Goal: Transaction & Acquisition: Purchase product/service

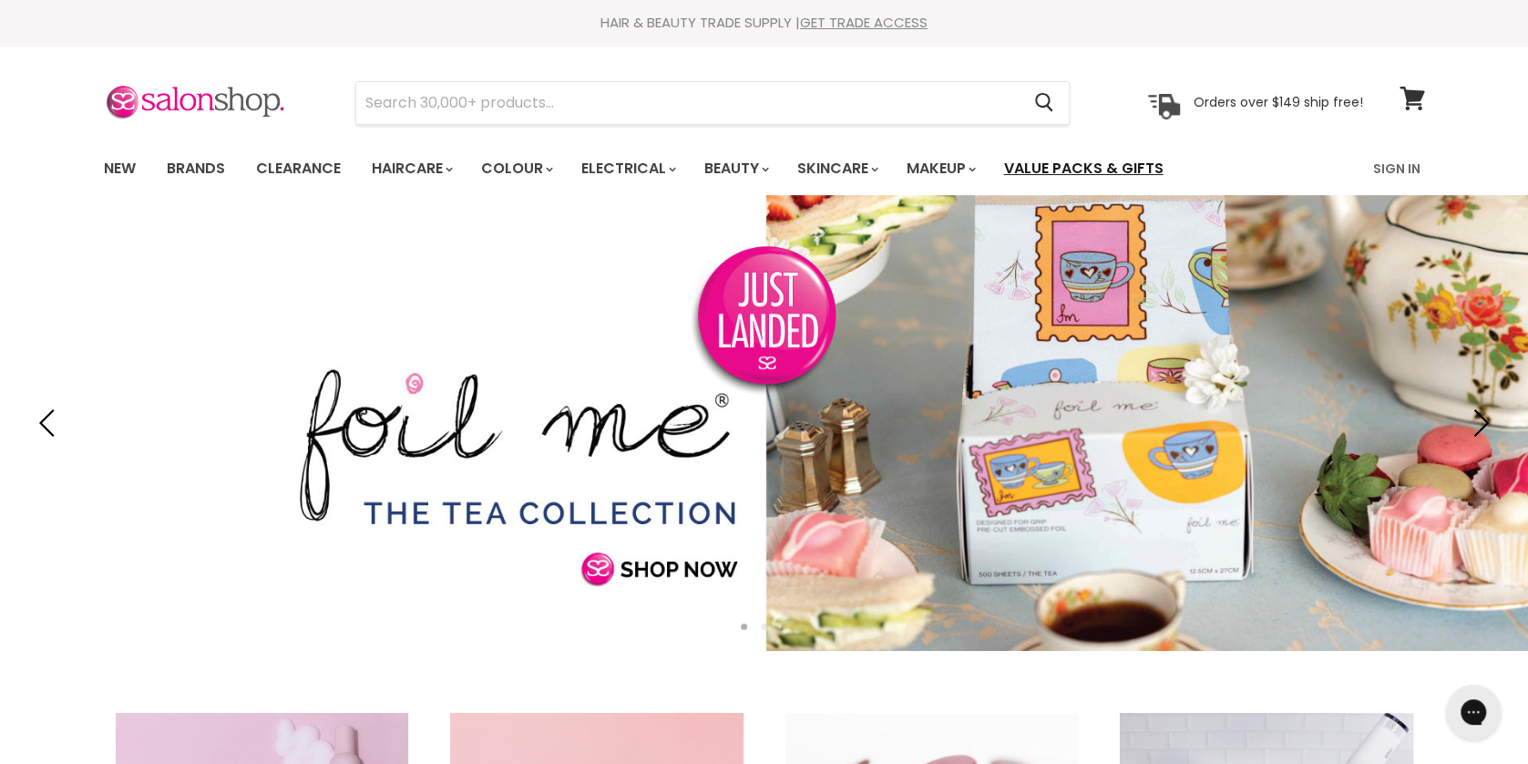
click at [1119, 164] on link "Value Packs & Gifts" at bounding box center [1084, 168] width 187 height 38
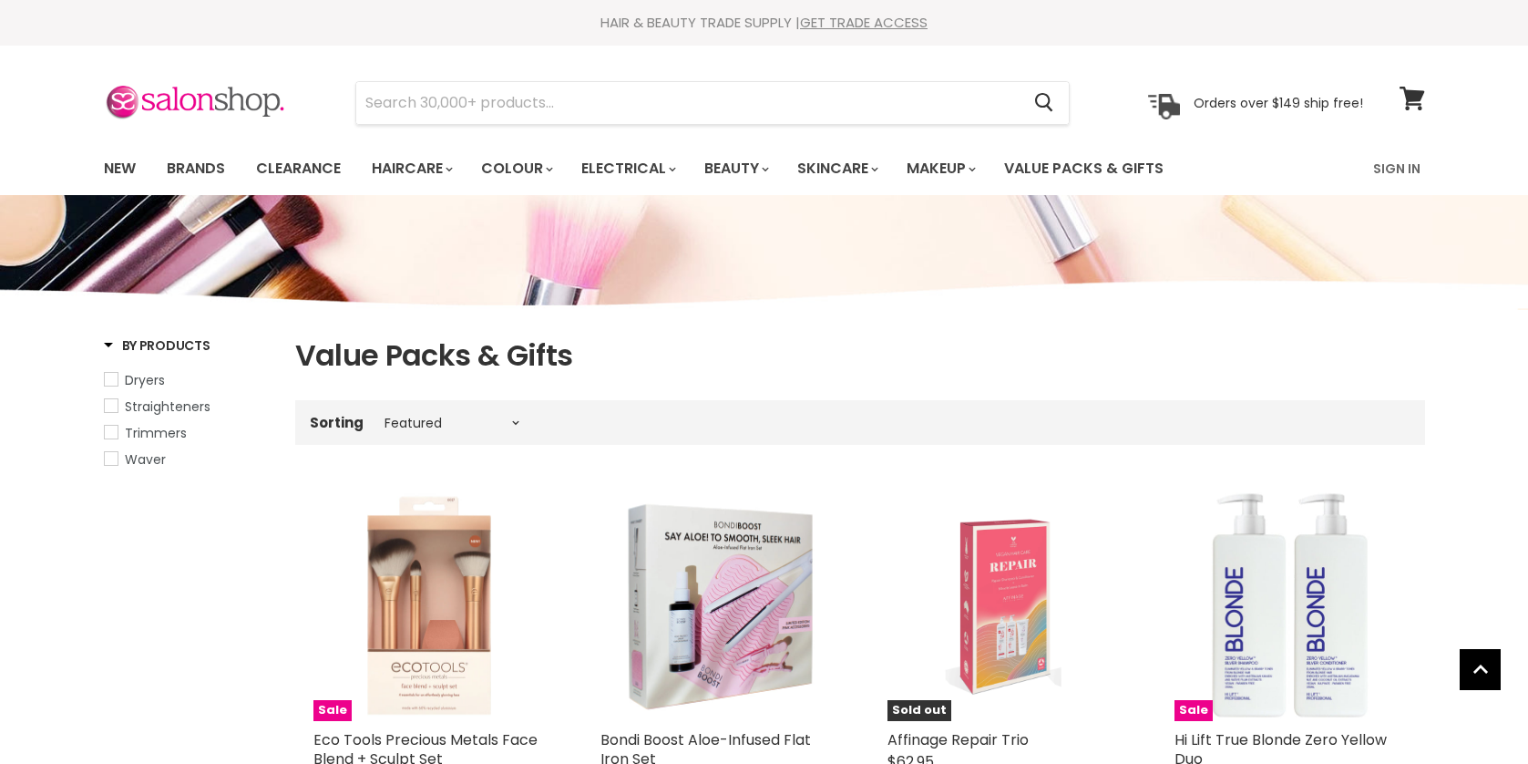
select select "manual"
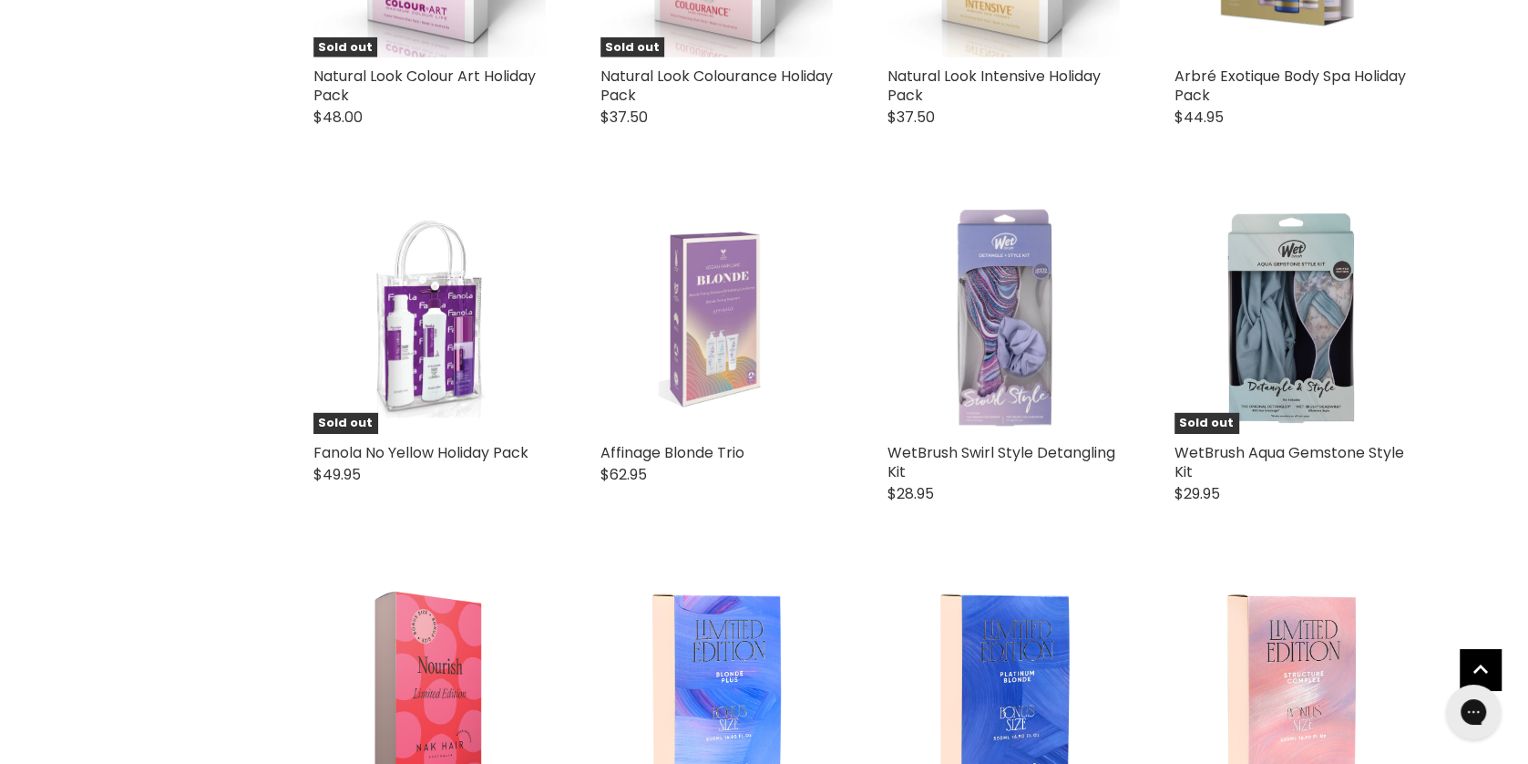
scroll to position [3937, 0]
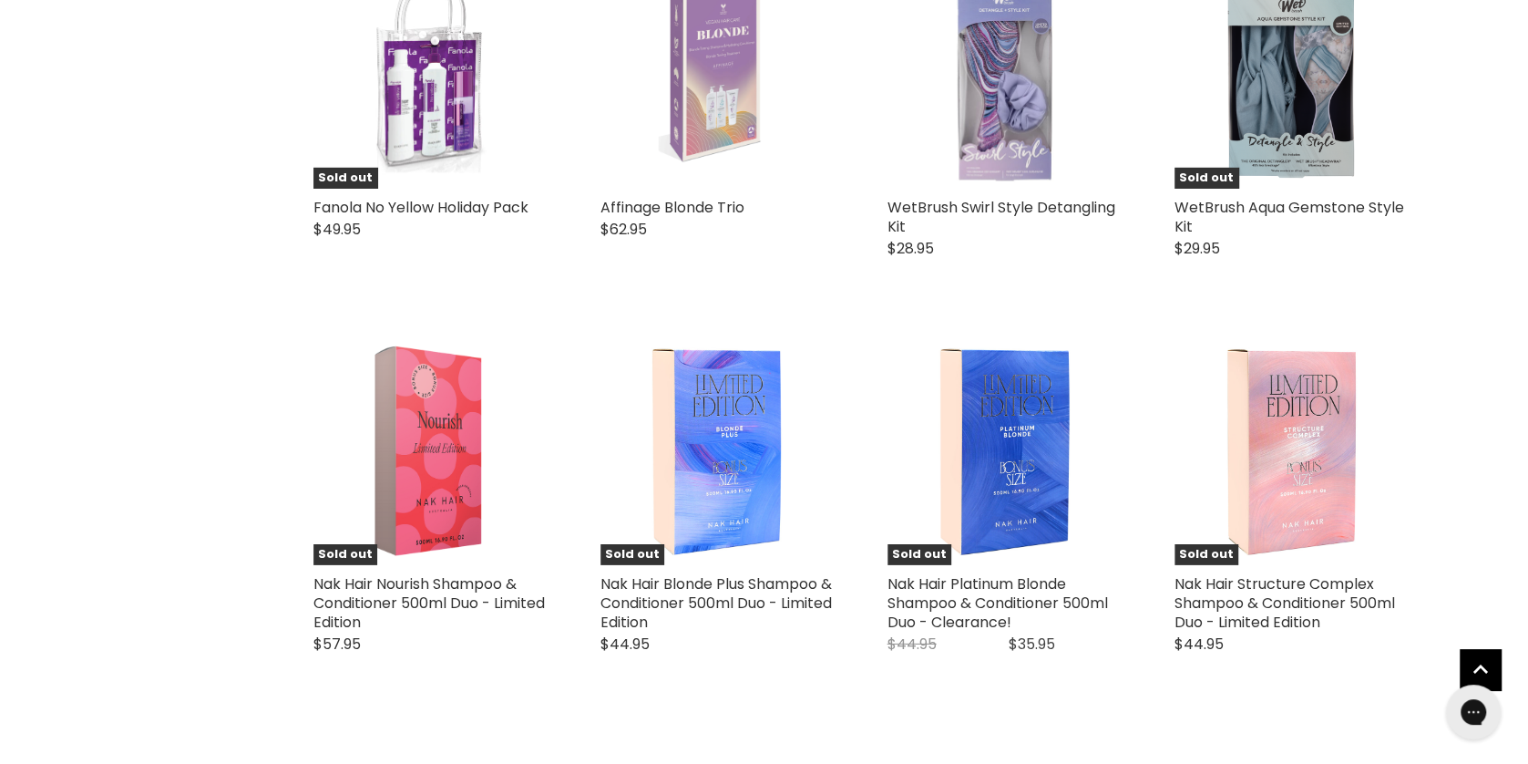
scroll to position [4330, 0]
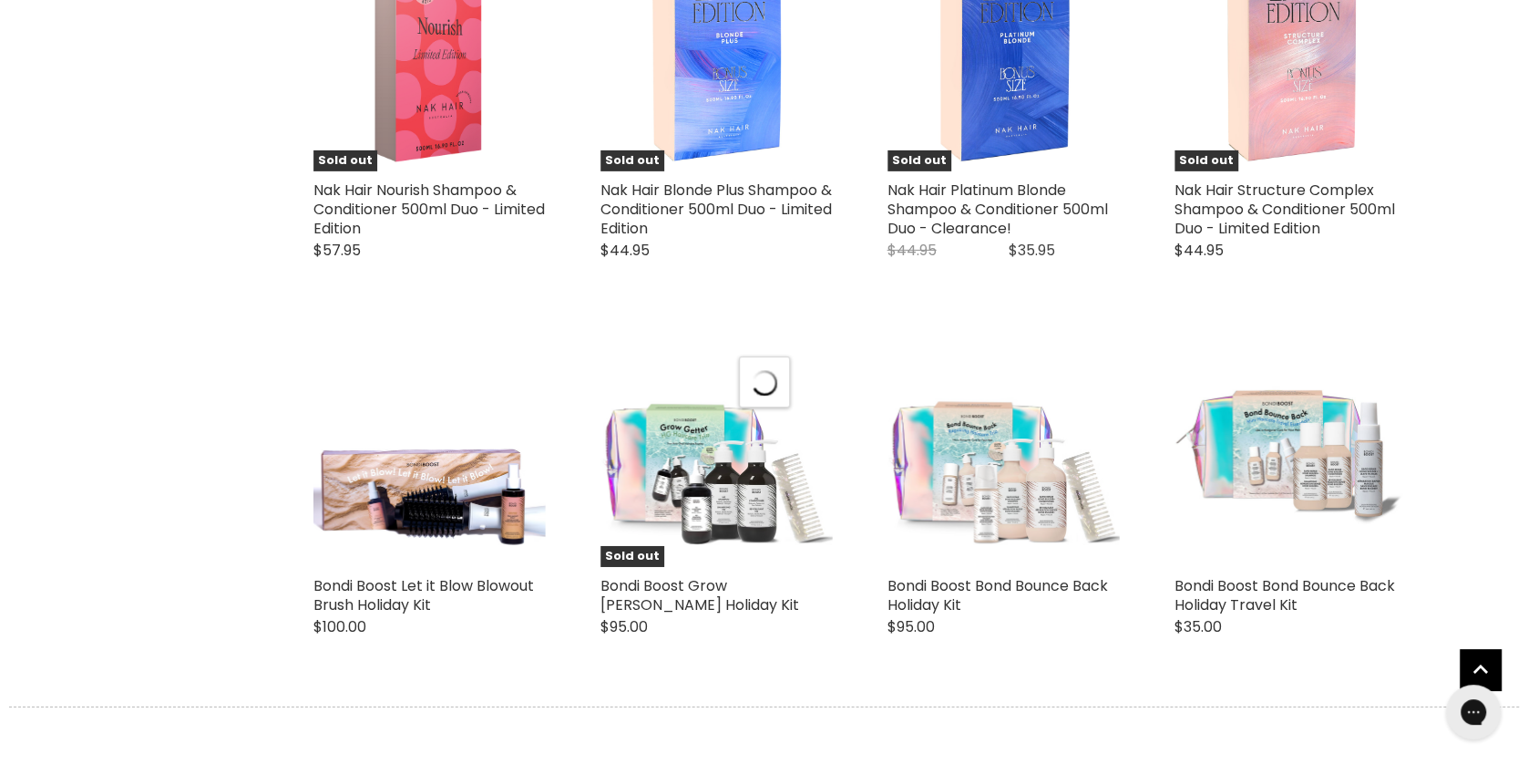
select select "manual"
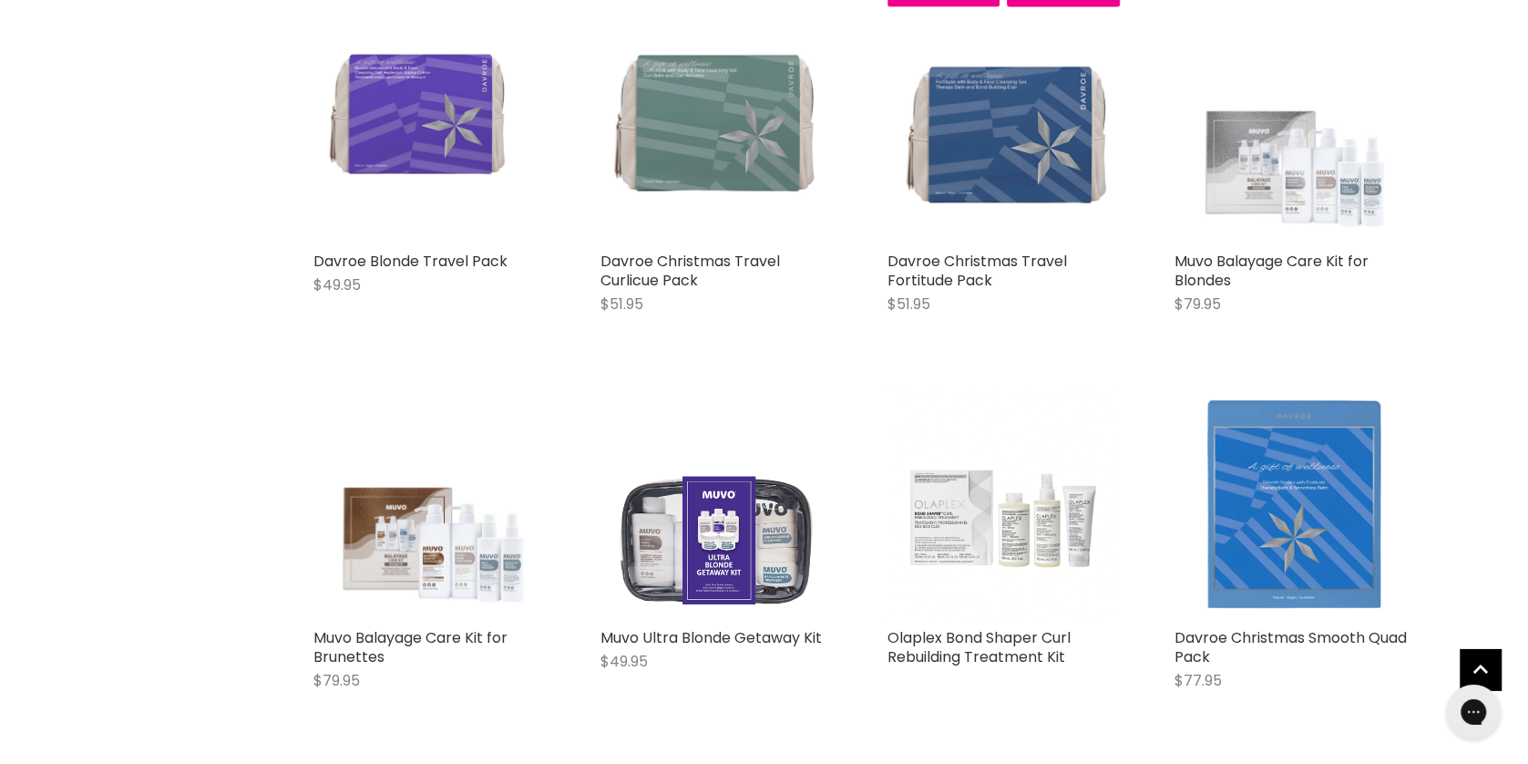
scroll to position [8070, 0]
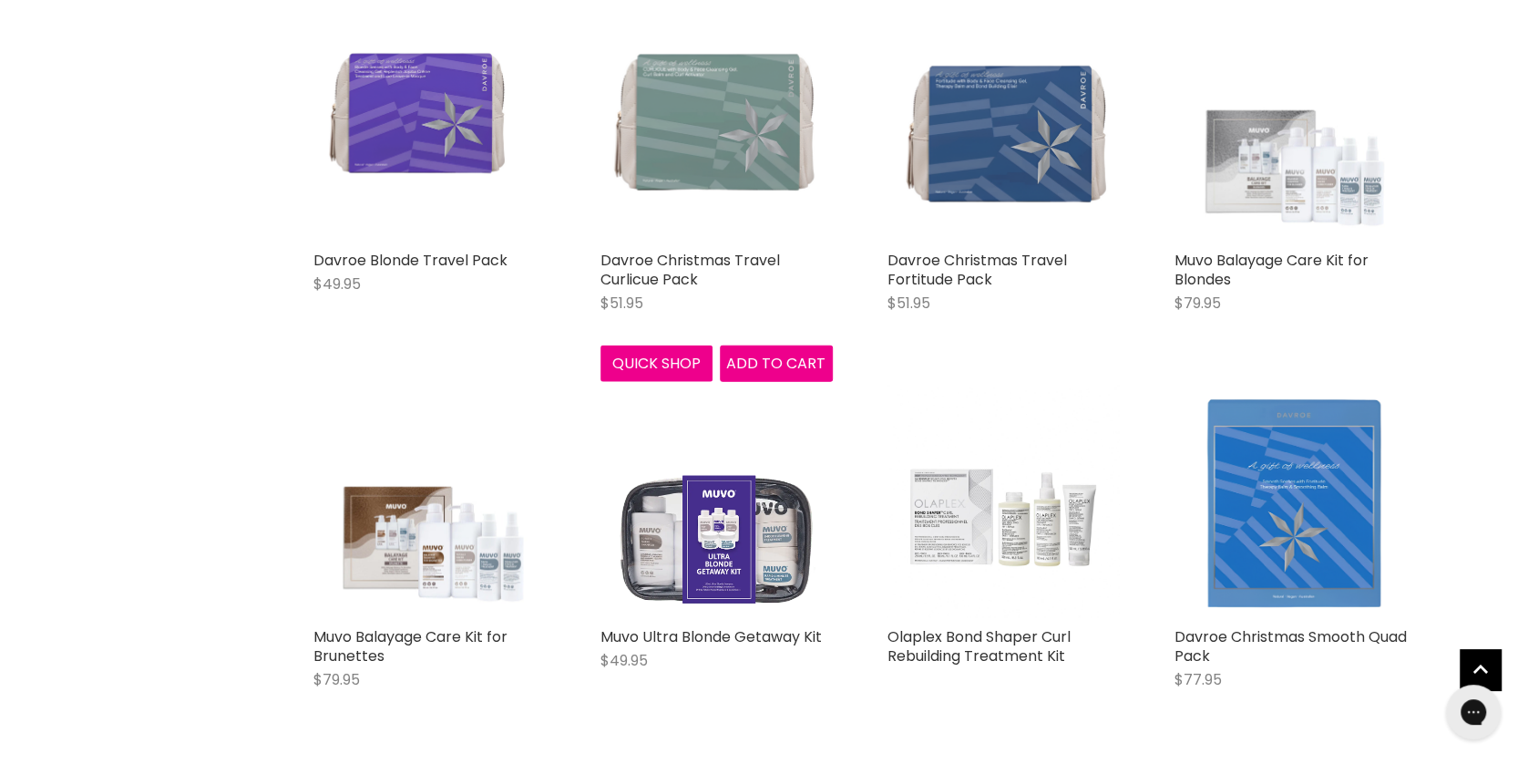
click at [752, 140] on img "Main content" at bounding box center [716, 125] width 232 height 171
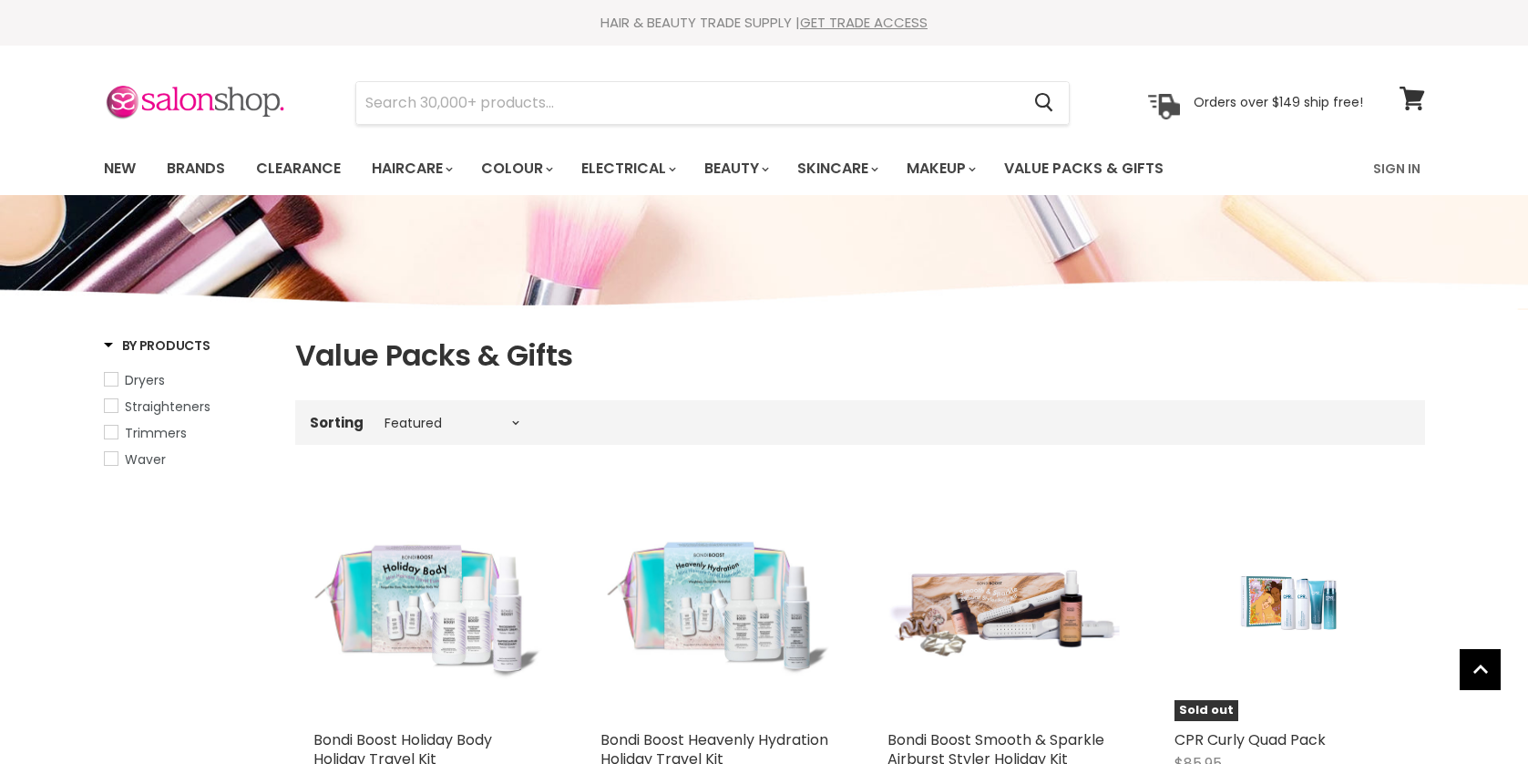
select select "manual"
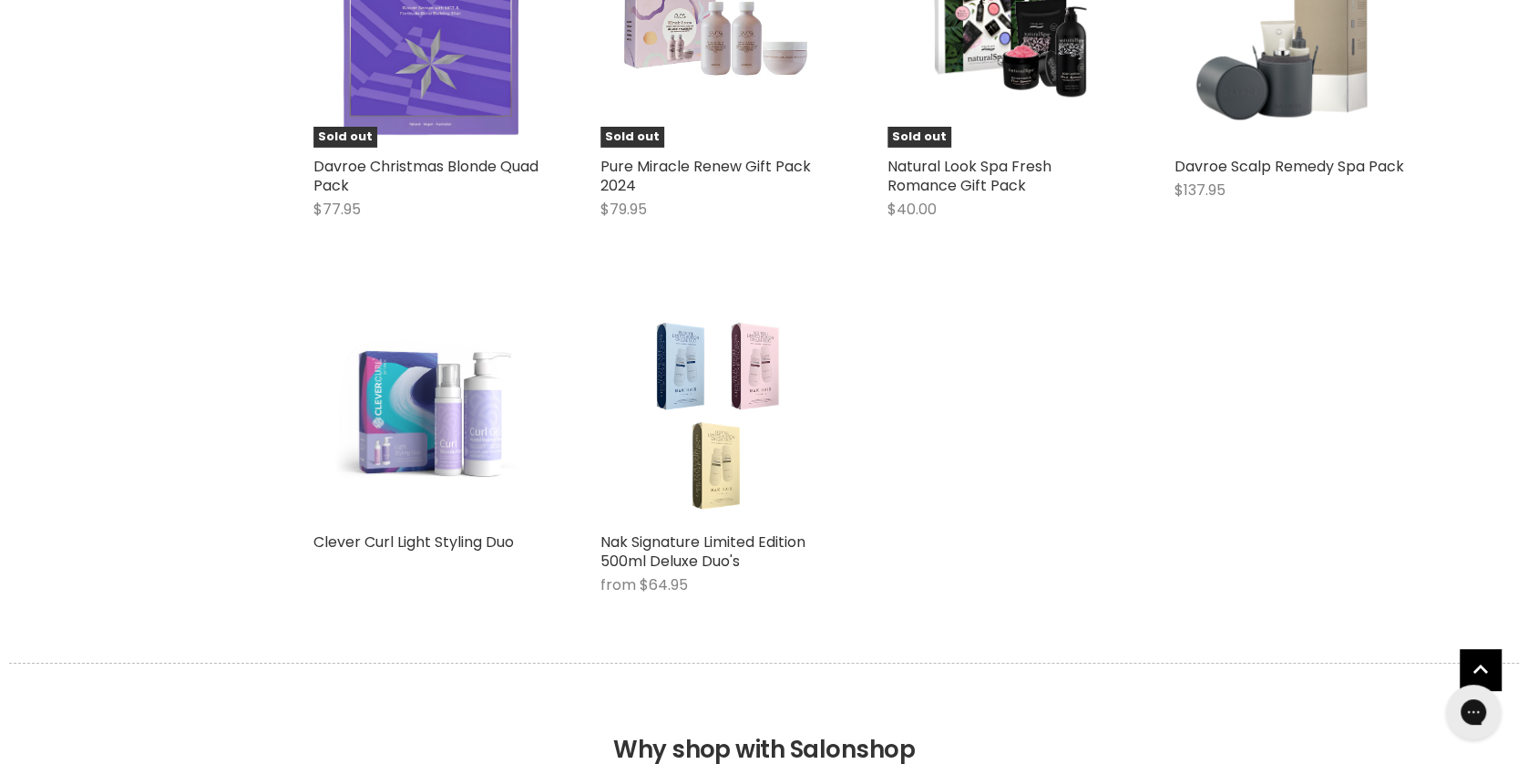
scroll to position [4493, 0]
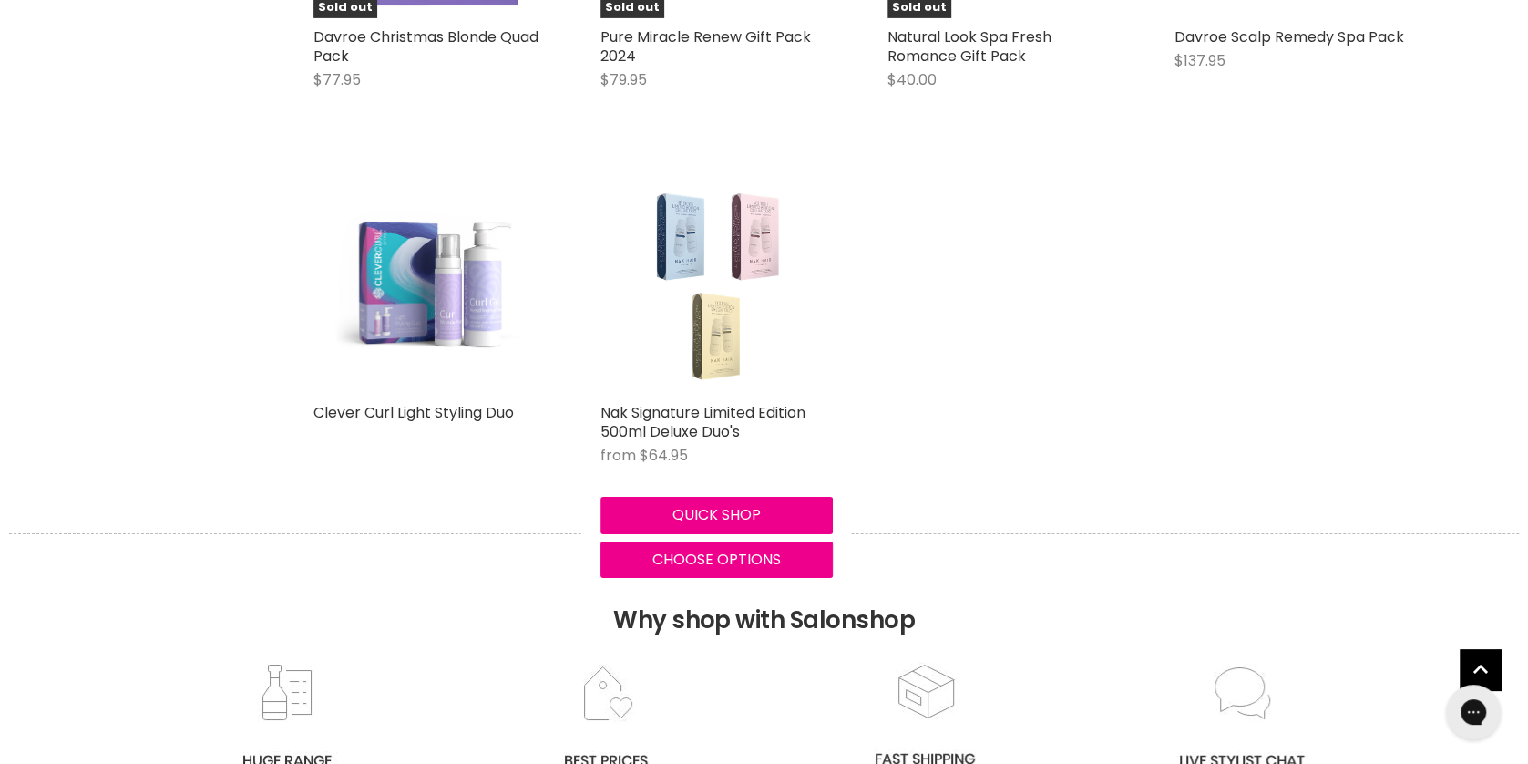
click at [771, 234] on img "Main content" at bounding box center [715, 277] width 145 height 232
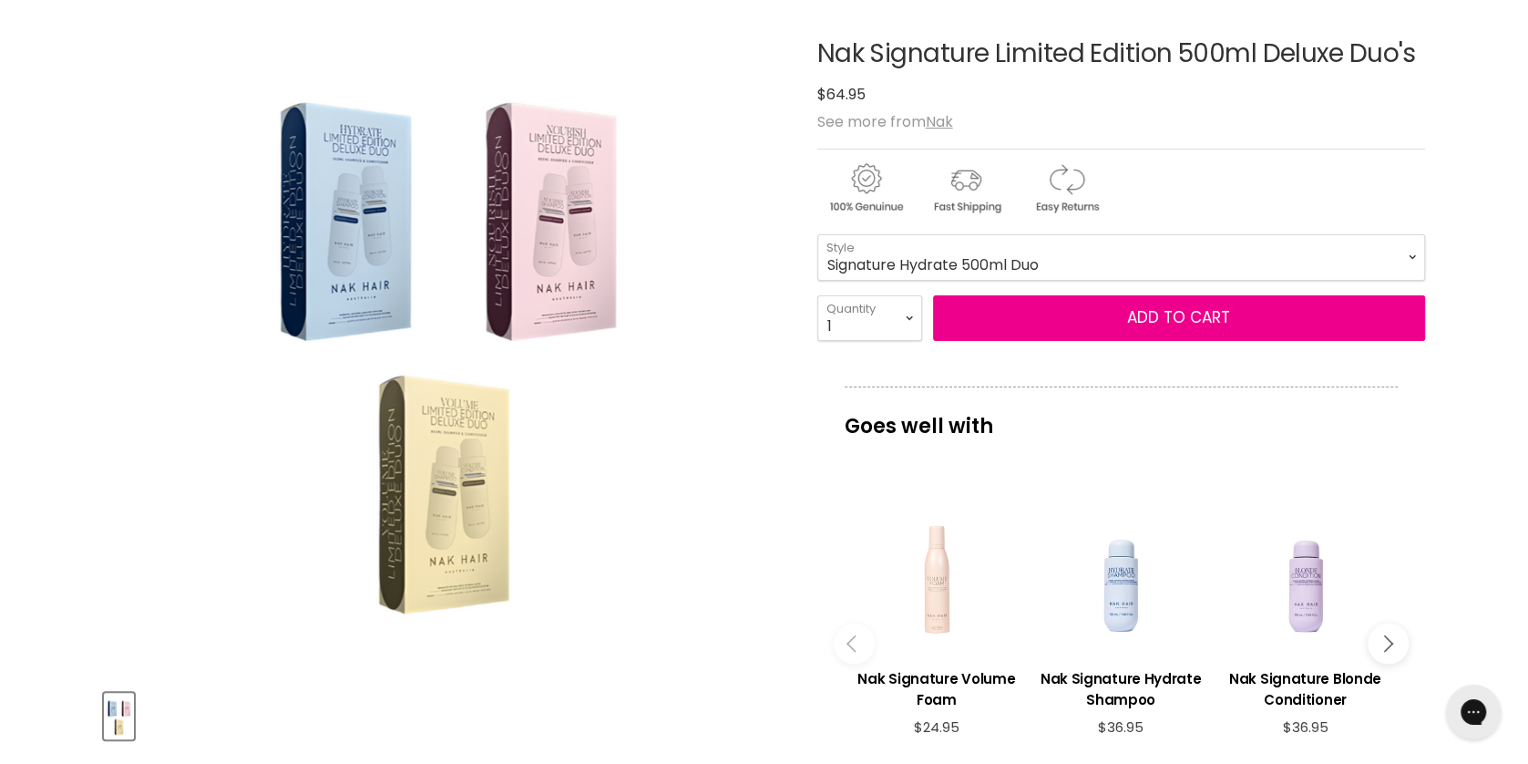
scroll to position [197, 0]
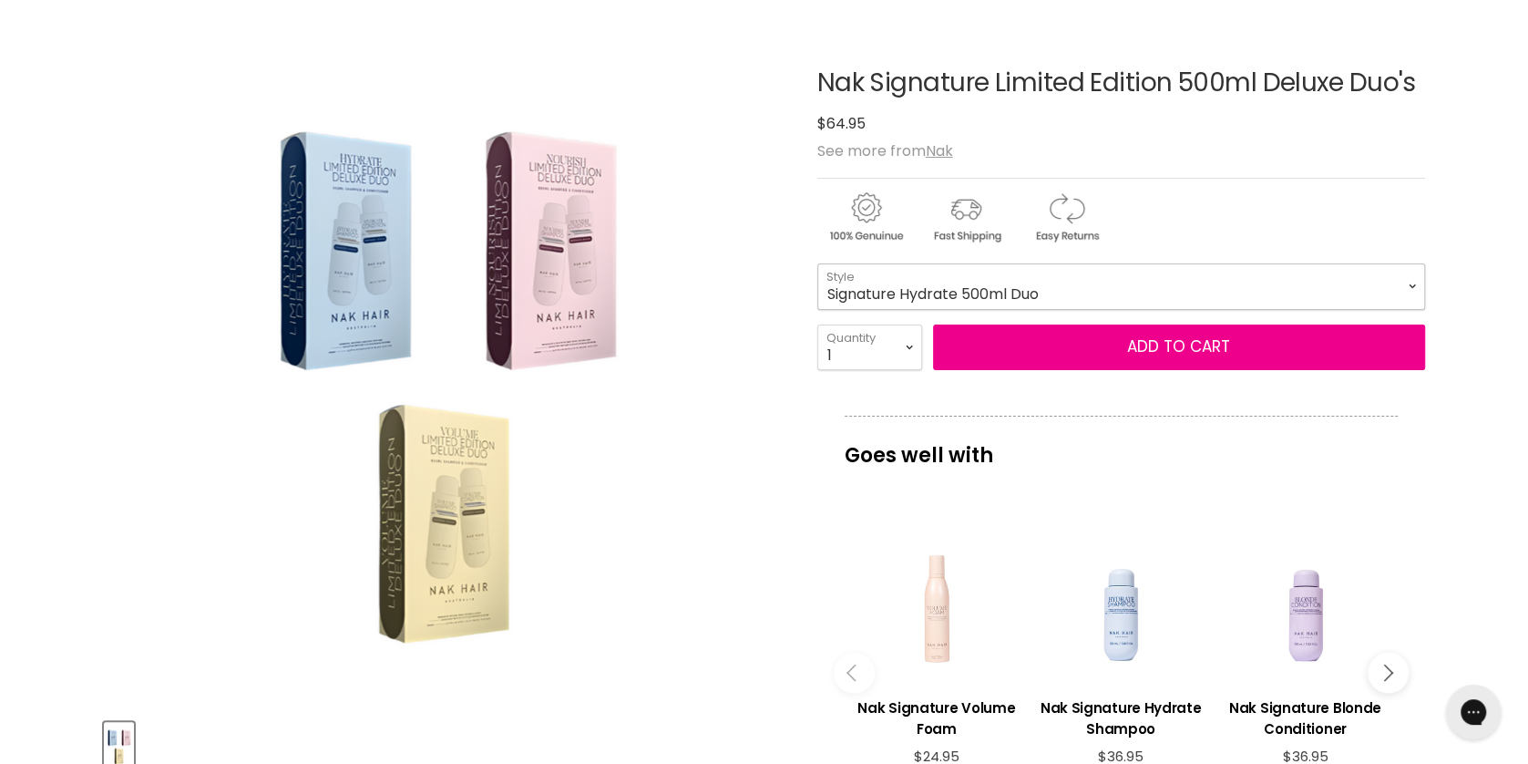
click at [817, 263] on select "Signature Hydrate 500ml Duo Signature Curl 500ml Duo Signature Structure Comple…" at bounding box center [1121, 286] width 608 height 46
click option "Signature Curl 500ml Duo" at bounding box center [0, 0] width 0 height 0
select select "Signature Curl 500ml Duo"
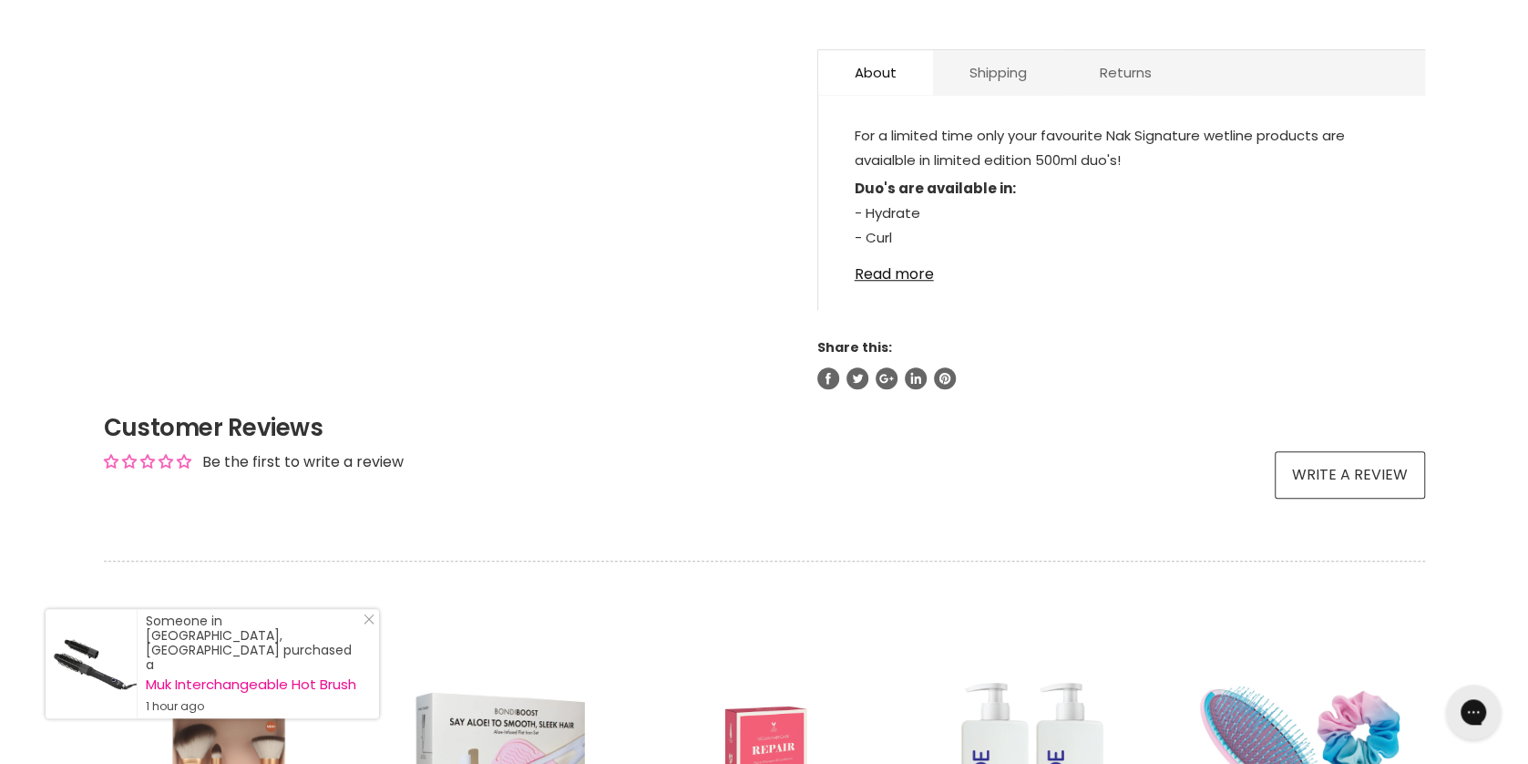
scroll to position [984, 0]
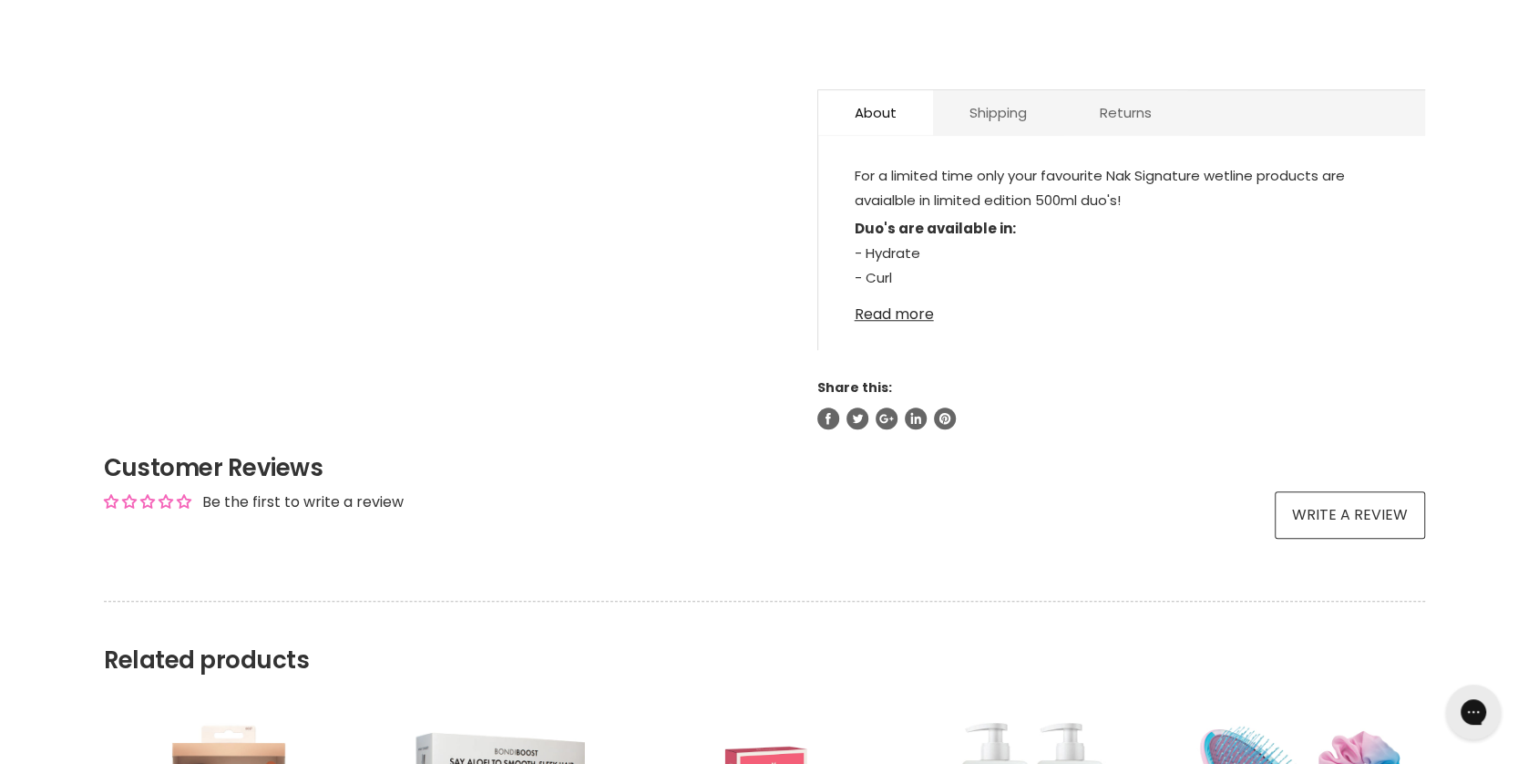
click at [896, 320] on link "Read more" at bounding box center [1122, 308] width 534 height 27
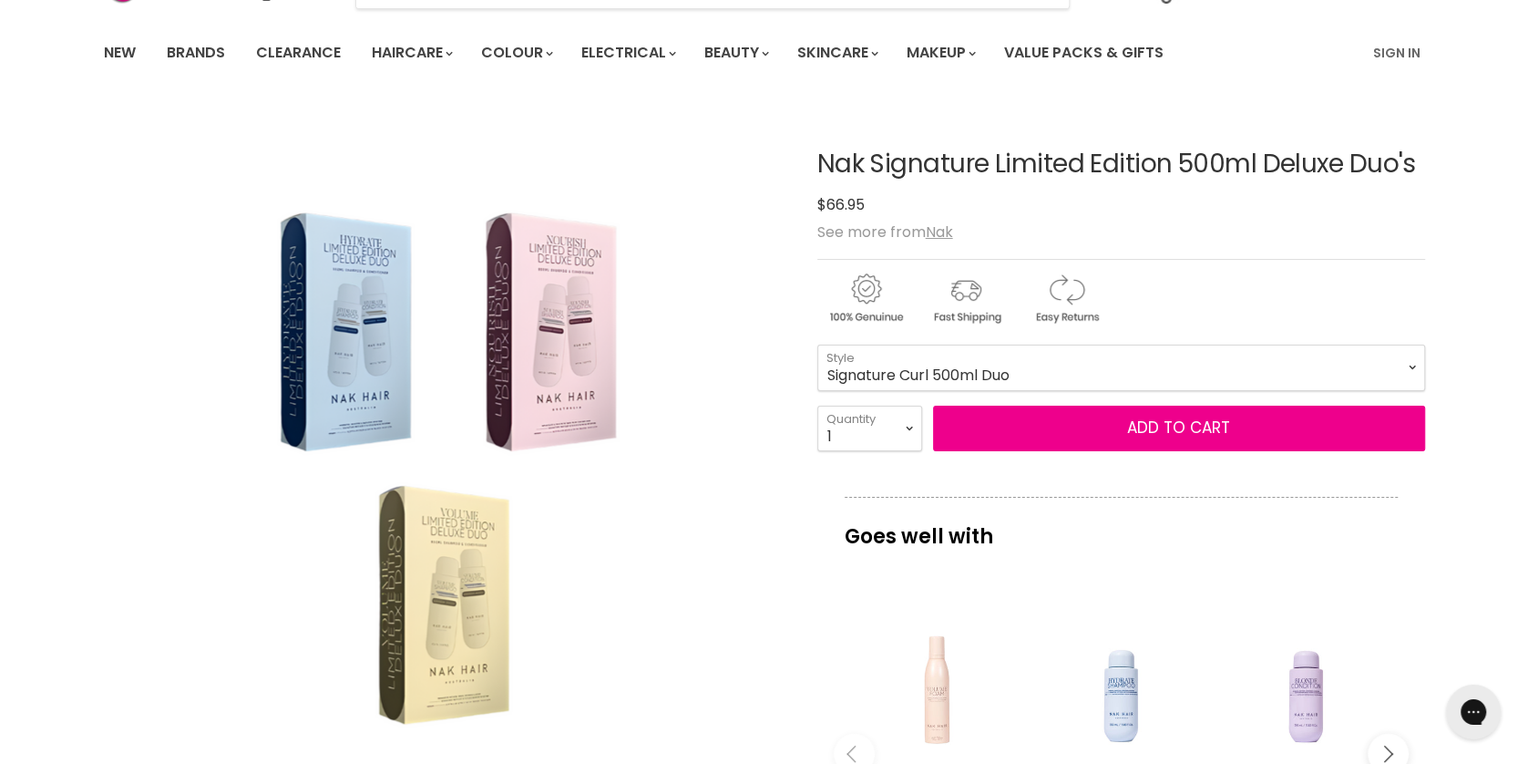
scroll to position [98, 0]
